Goal: Check status: Check status

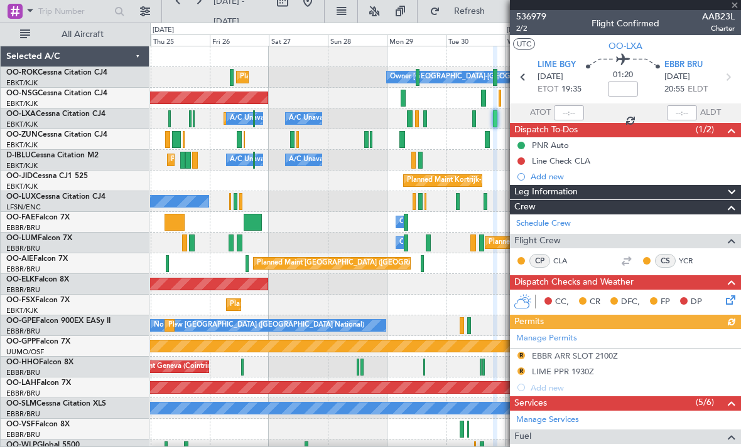
click at [735, 9] on div at bounding box center [625, 5] width 231 height 10
click at [734, 9] on span at bounding box center [734, 5] width 13 height 11
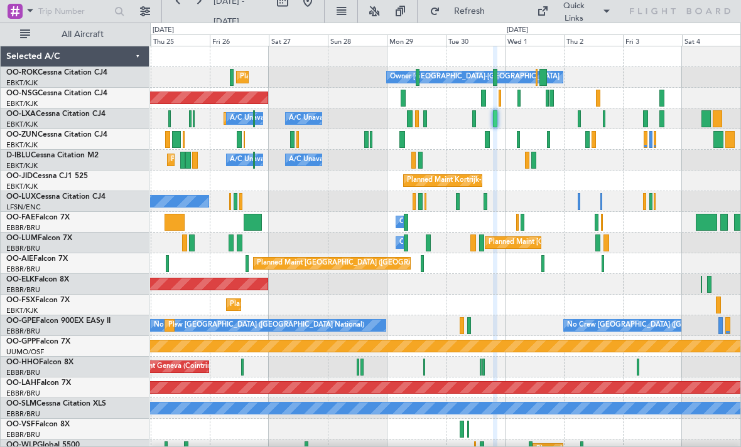
type input "0"
click at [519, 99] on div at bounding box center [518, 98] width 3 height 17
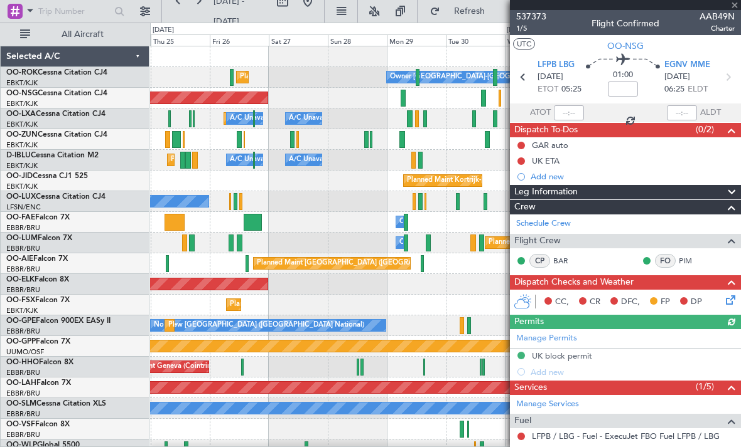
click at [736, 9] on div at bounding box center [625, 5] width 231 height 10
click at [736, 8] on span at bounding box center [734, 5] width 13 height 11
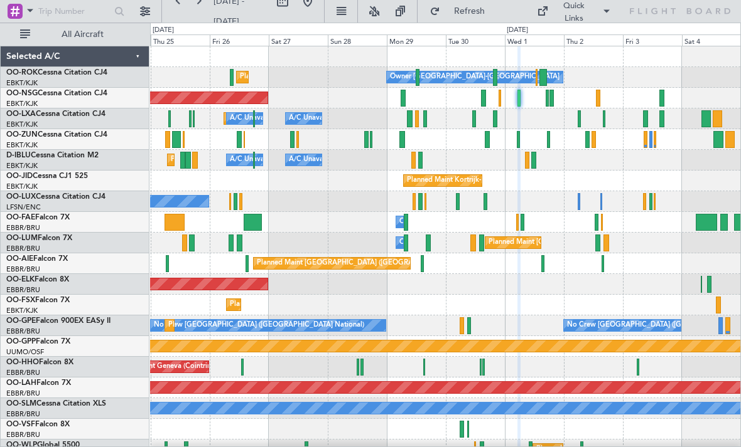
type input "0"
click at [578, 119] on div at bounding box center [578, 118] width 3 height 17
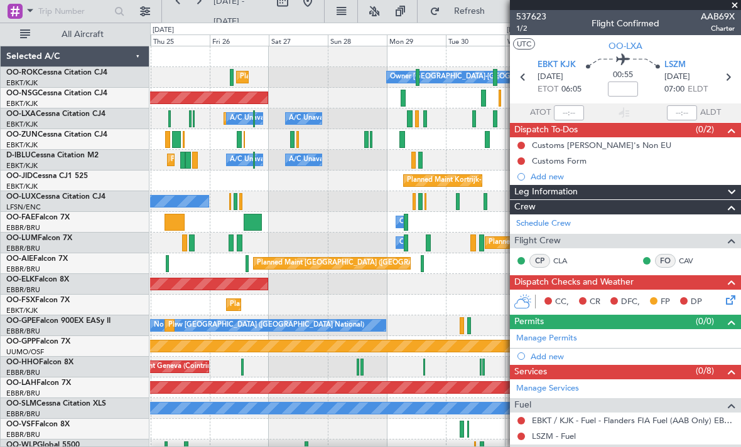
click at [735, 9] on span at bounding box center [734, 5] width 13 height 11
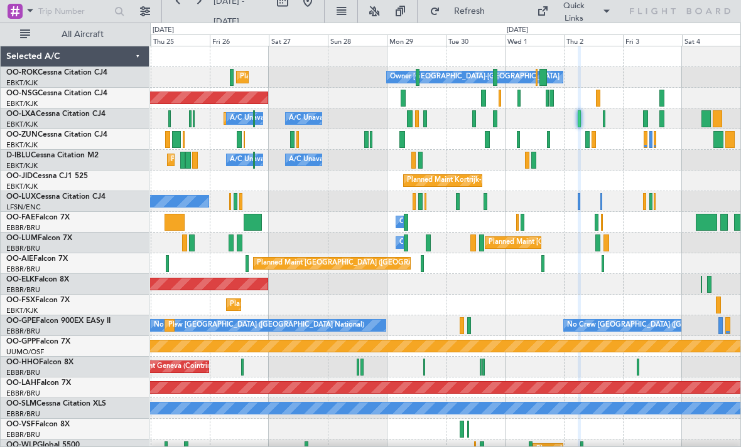
type input "0"
click at [589, 141] on div at bounding box center [587, 139] width 4 height 17
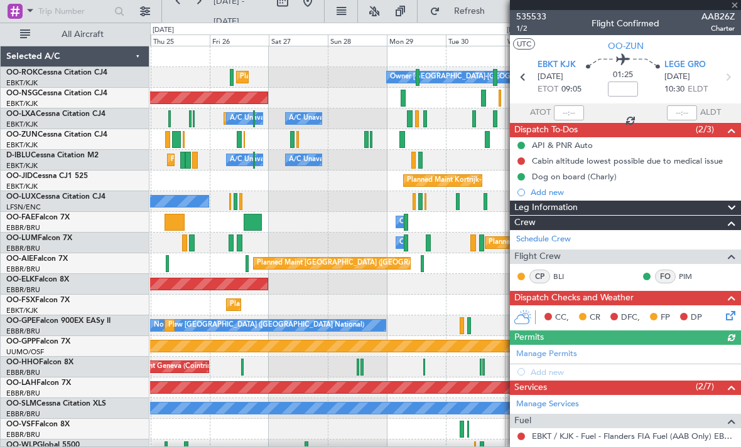
click at [736, 9] on div at bounding box center [625, 5] width 231 height 10
click at [736, 9] on span at bounding box center [734, 5] width 13 height 11
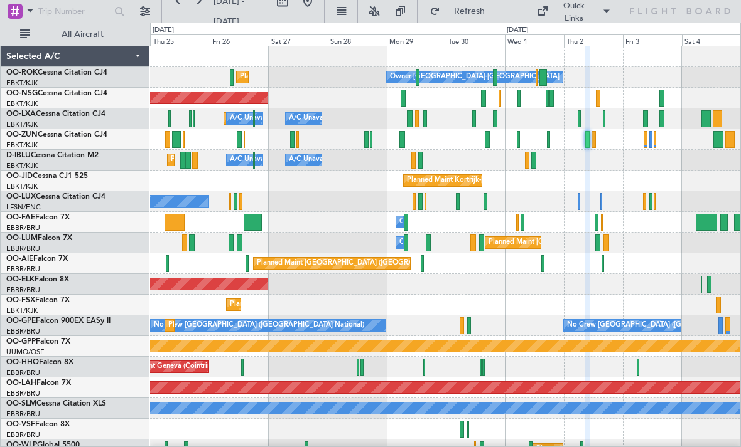
type input "0"
click at [599, 97] on div at bounding box center [598, 98] width 4 height 17
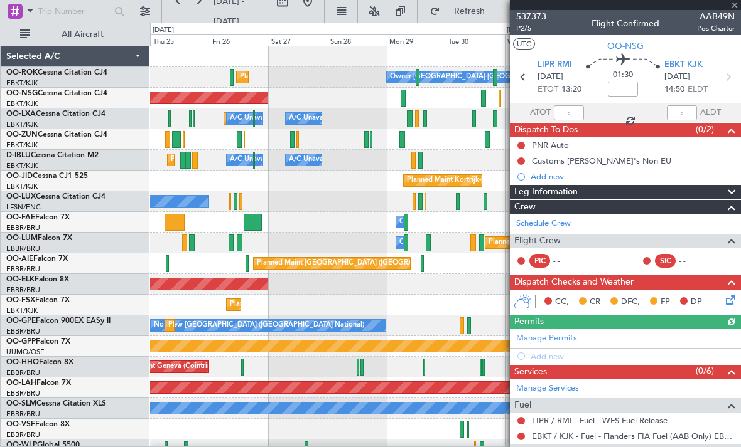
click at [736, 10] on div "537373 P2/5 Flight Confirmed AAB49N Pos Charter" at bounding box center [625, 22] width 231 height 25
